Goal: Book appointment/travel/reservation

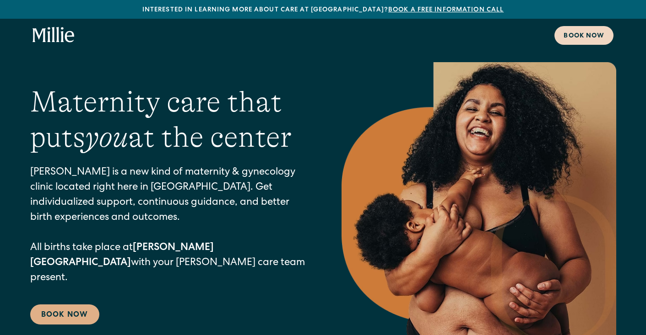
click at [580, 33] on div "Book now" at bounding box center [583, 37] width 41 height 10
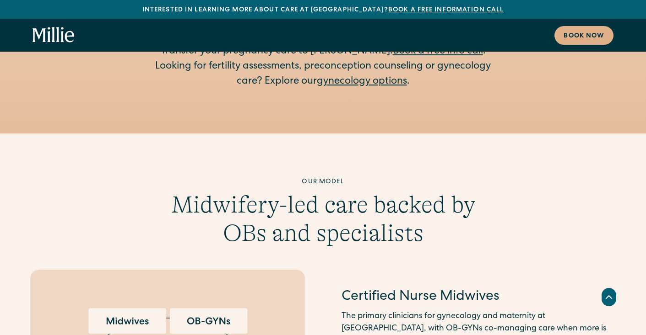
scroll to position [1612, 0]
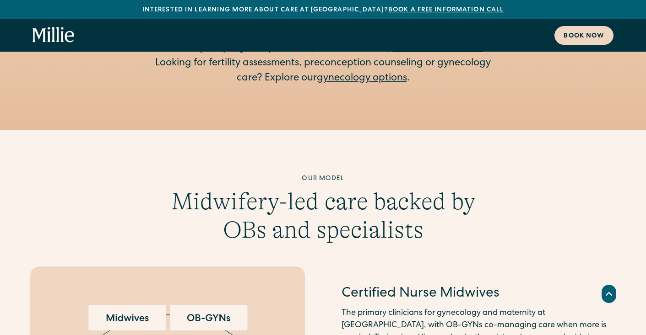
click at [582, 33] on div "Book now" at bounding box center [583, 37] width 41 height 10
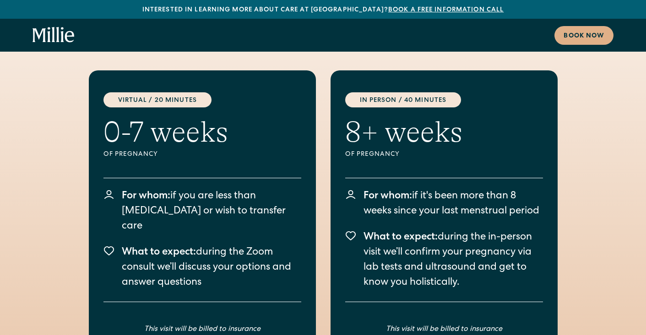
scroll to position [1249, 0]
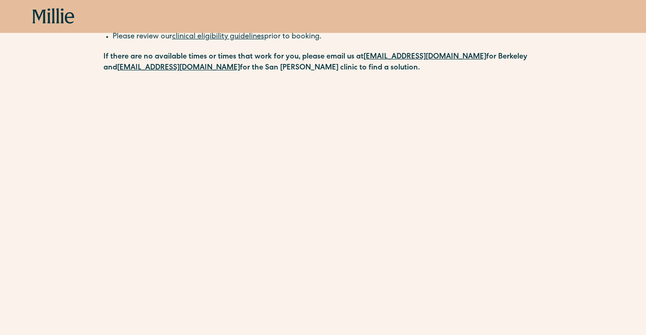
scroll to position [152, 0]
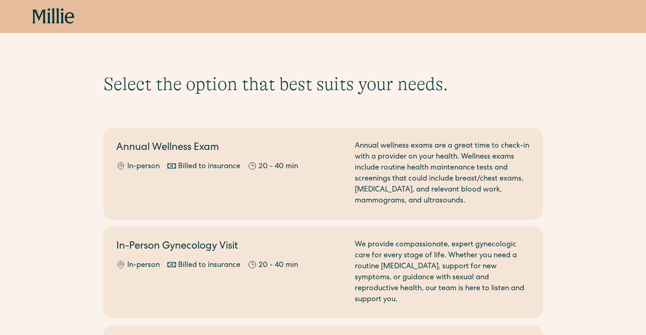
click at [60, 26] on div "Book now" at bounding box center [323, 16] width 646 height 33
click at [58, 15] on icon at bounding box center [53, 16] width 42 height 16
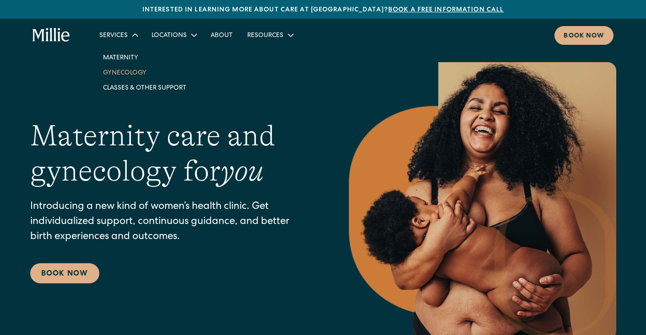
click at [121, 75] on link "Gynecology" at bounding box center [145, 72] width 98 height 15
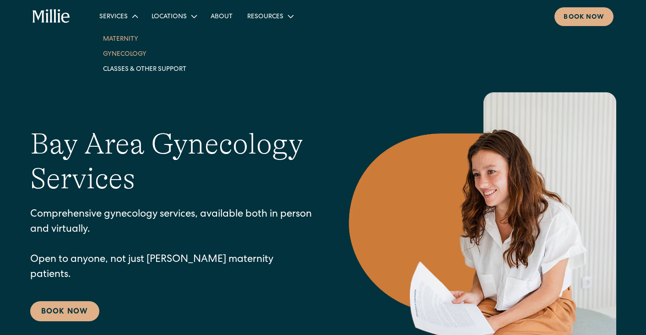
click at [118, 39] on link "Maternity" at bounding box center [145, 38] width 98 height 15
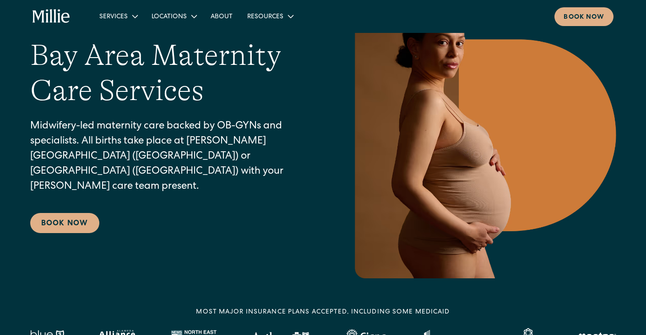
scroll to position [120, 0]
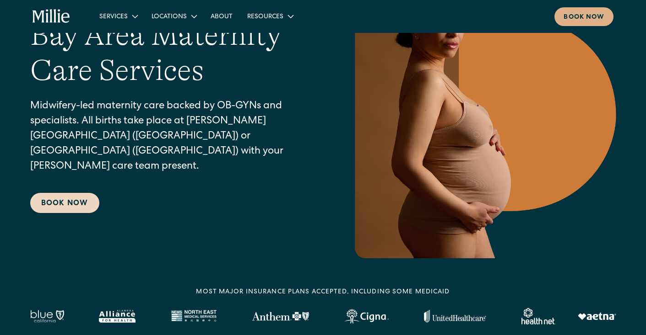
click at [59, 194] on link "Book Now" at bounding box center [64, 203] width 69 height 20
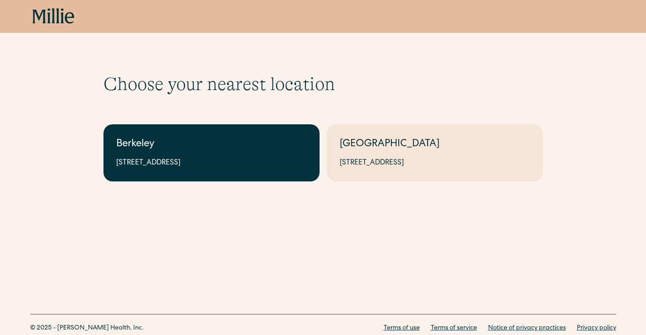
click at [197, 180] on link "Berkeley [STREET_ADDRESS]" at bounding box center [211, 152] width 216 height 57
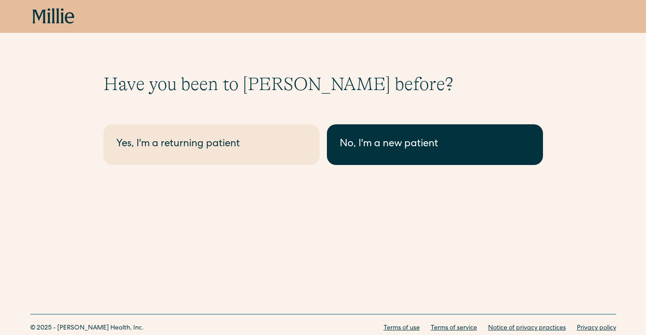
click at [414, 140] on div "No, I'm a new patient" at bounding box center [434, 144] width 190 height 15
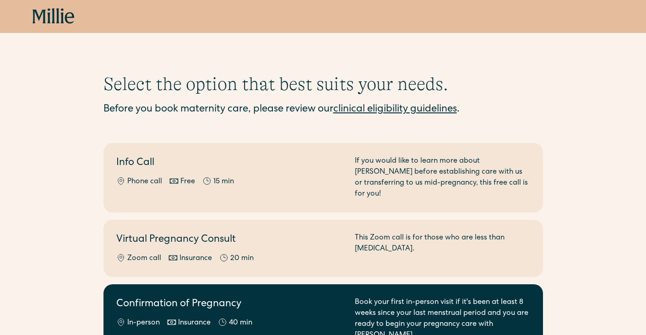
click at [284, 318] on div "In-person Insurance 40 min" at bounding box center [229, 323] width 227 height 11
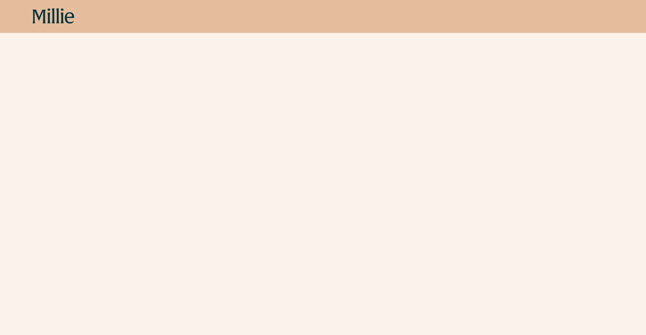
scroll to position [250, 0]
